Goal: Find specific page/section: Find specific page/section

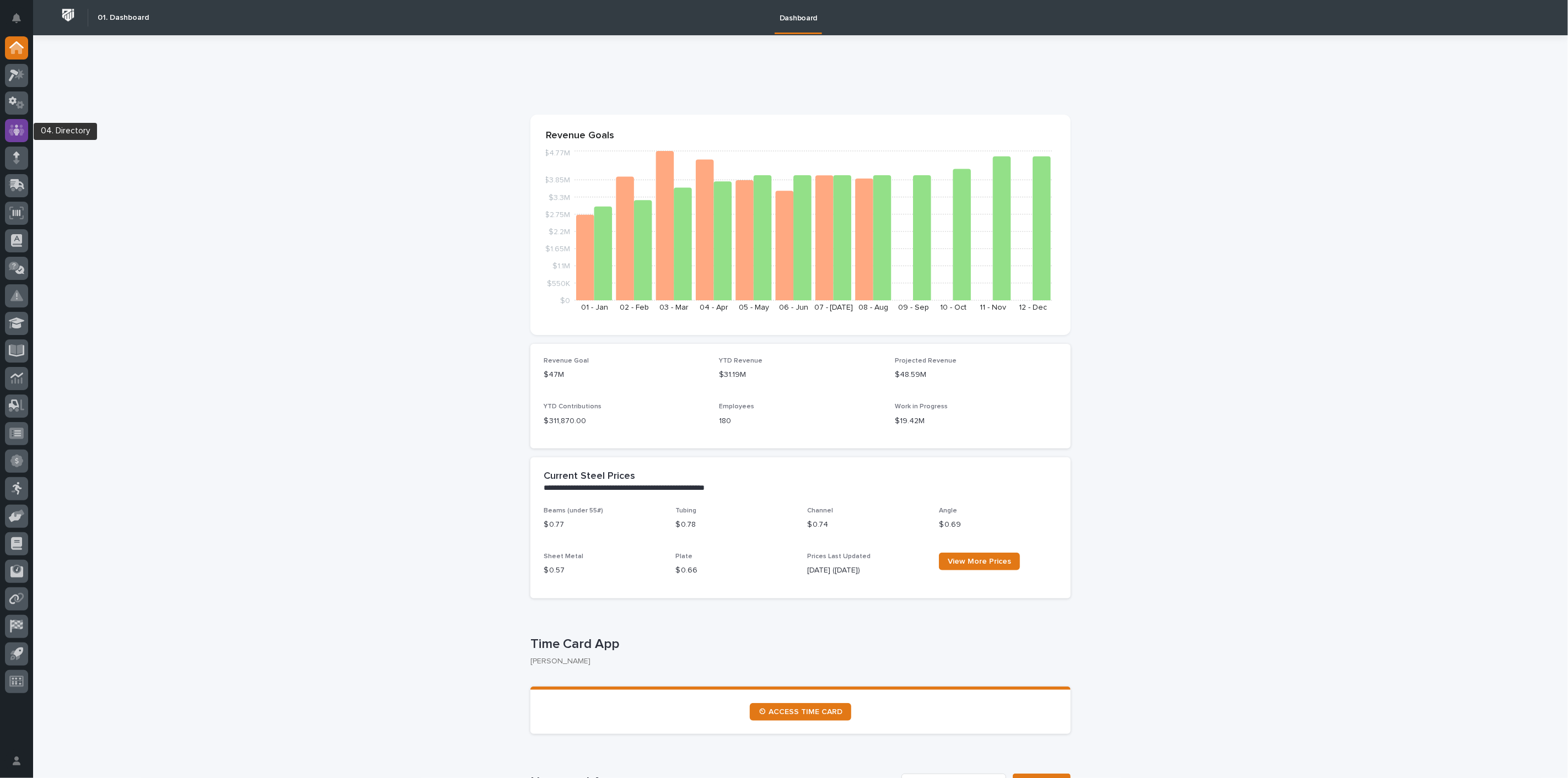
click at [21, 135] on icon at bounding box center [17, 130] width 16 height 11
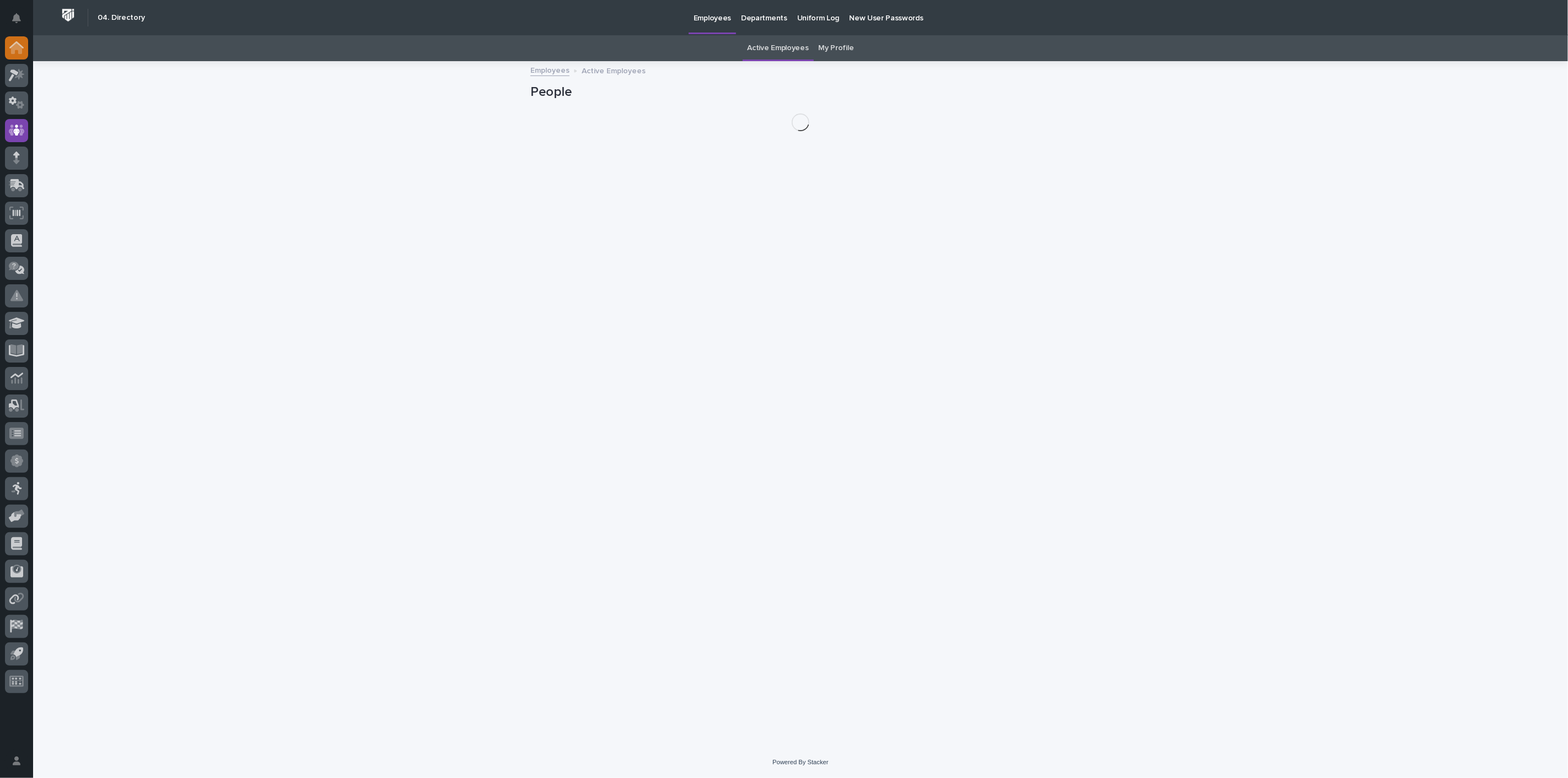
click at [16, 41] on div at bounding box center [17, 48] width 23 height 23
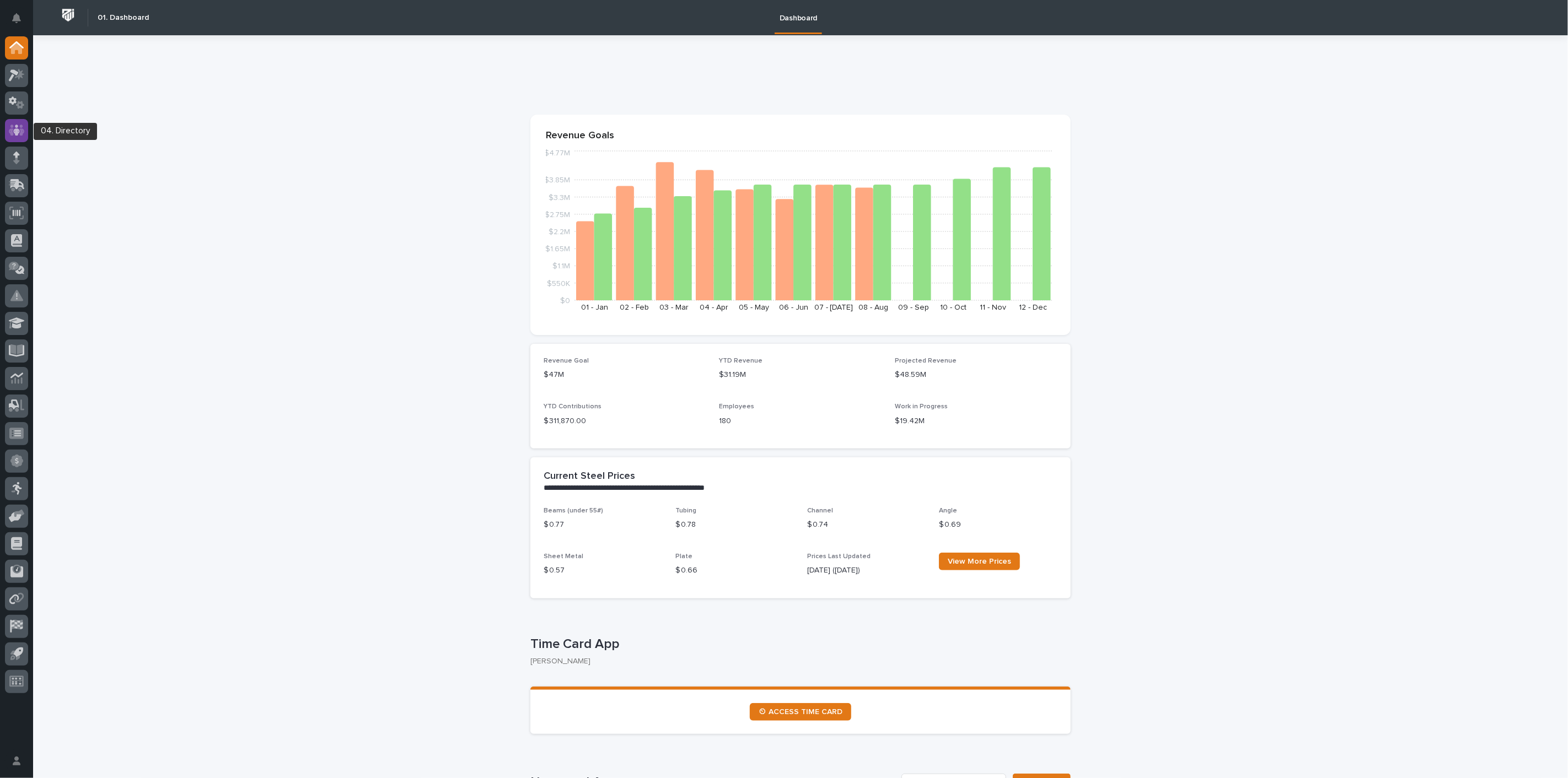
click at [17, 124] on icon at bounding box center [17, 130] width 16 height 12
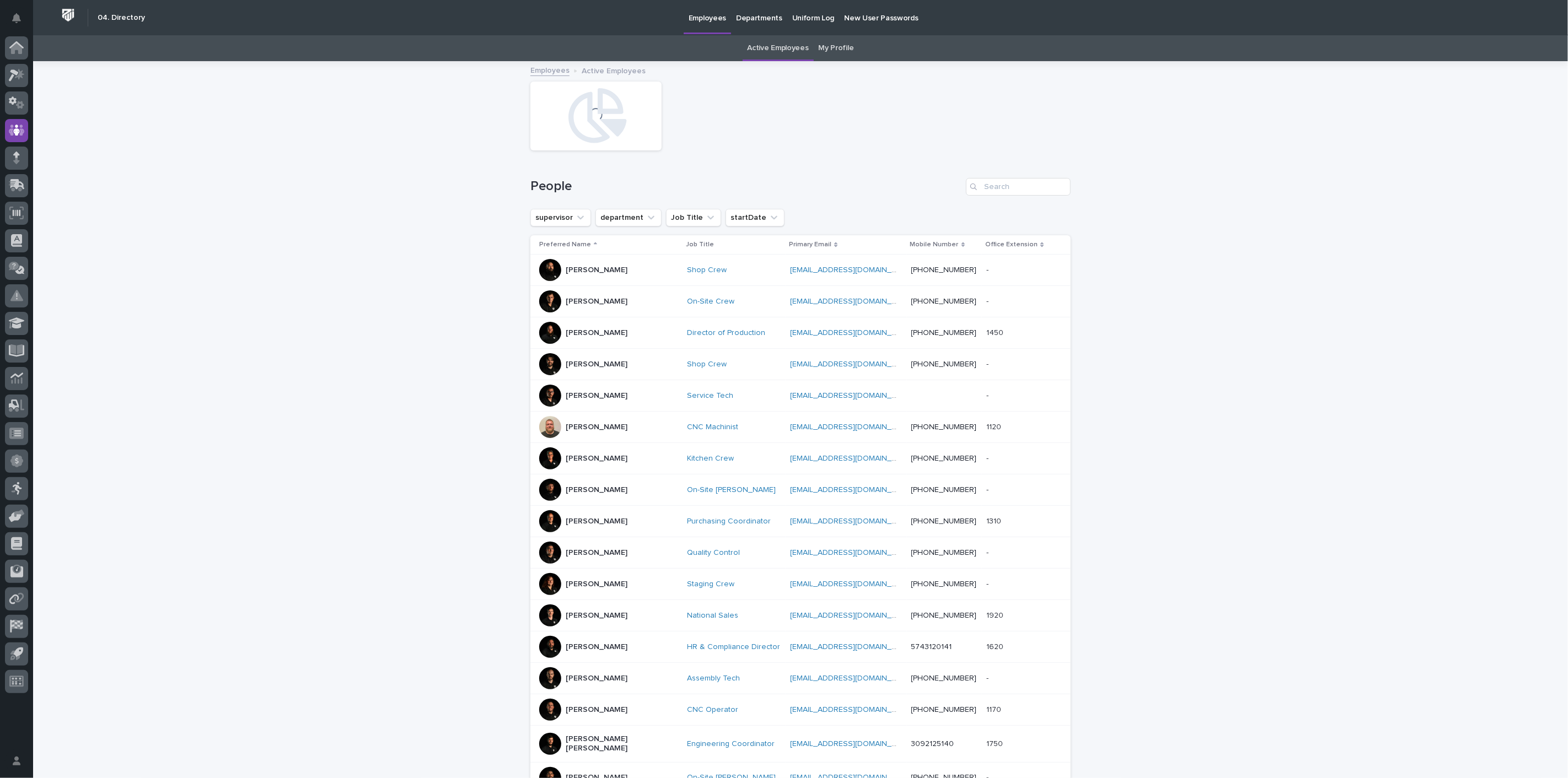
click at [849, 43] on div "My Profile" at bounding box center [836, 48] width 45 height 26
click at [841, 45] on link "My Profile" at bounding box center [836, 48] width 36 height 26
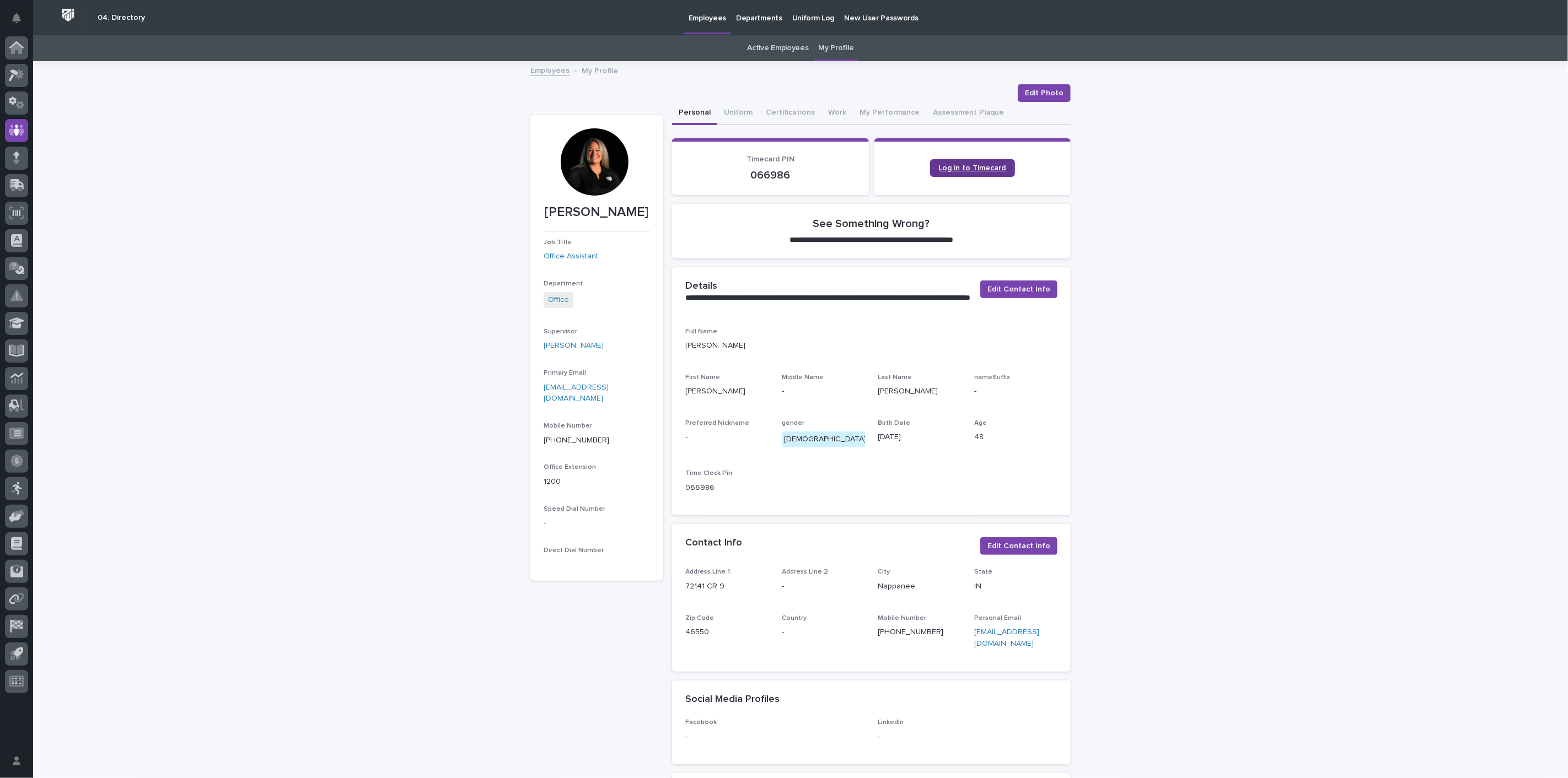
click at [976, 171] on span "Log in to Timecard" at bounding box center [973, 168] width 67 height 7
click at [958, 169] on span "Log in to Timecard" at bounding box center [973, 168] width 67 height 7
click at [590, 167] on div at bounding box center [594, 161] width 67 height 67
click at [184, 227] on div "**********" at bounding box center [801, 615] width 1535 height 1106
